Goal: Navigation & Orientation: Find specific page/section

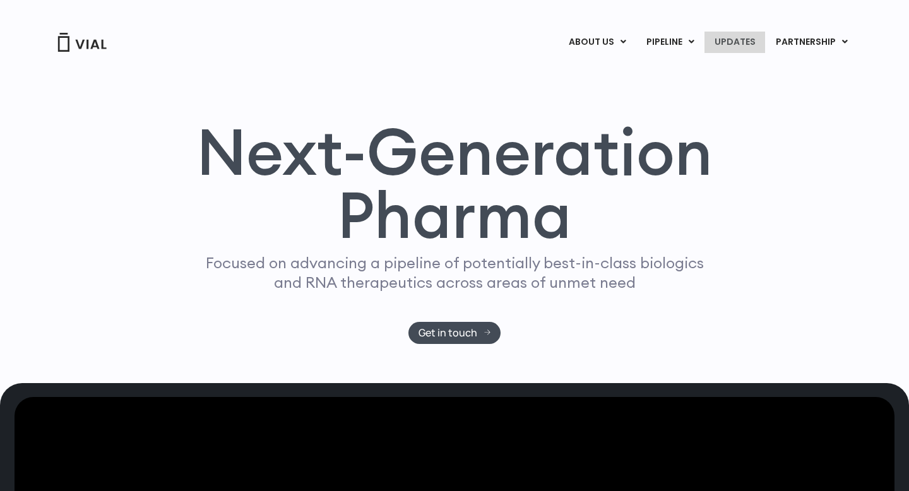
click at [740, 39] on link "UPDATES" at bounding box center [734, 42] width 61 height 21
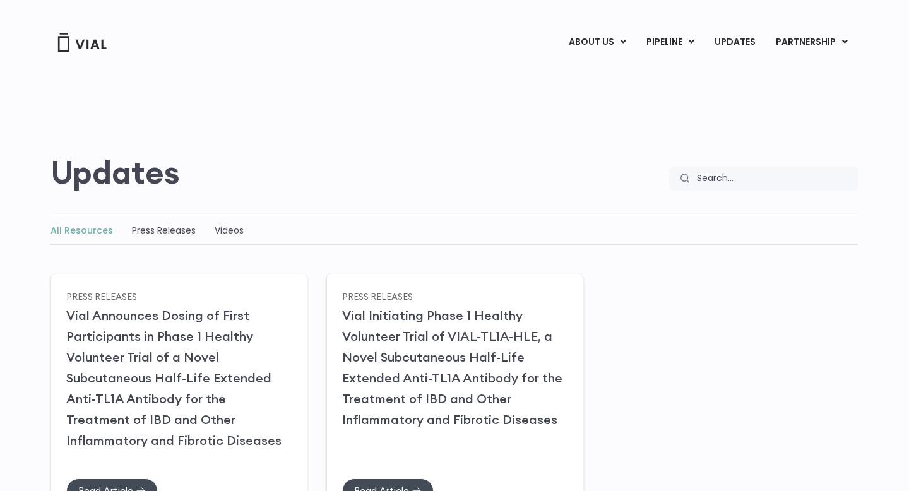
click at [74, 55] on div "Updates Search Search" at bounding box center [455, 122] width 808 height 138
click at [74, 43] on img at bounding box center [82, 42] width 51 height 19
